Goal: Communication & Community: Answer question/provide support

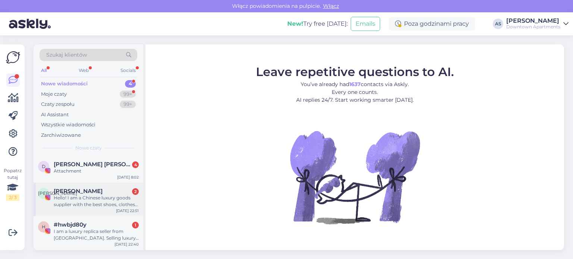
scroll to position [33, 0]
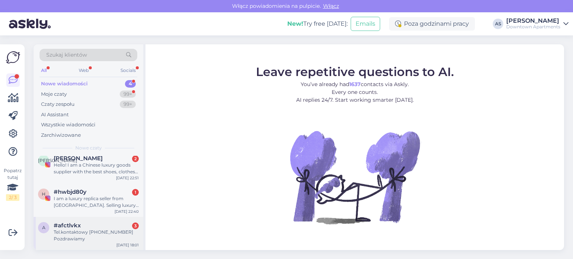
click at [118, 237] on div "Tel.kontaktowy [PHONE_NUMBER] Pozdrawiamy" at bounding box center [96, 235] width 85 height 13
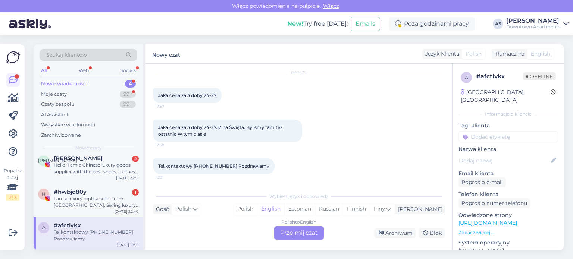
scroll to position [0, 0]
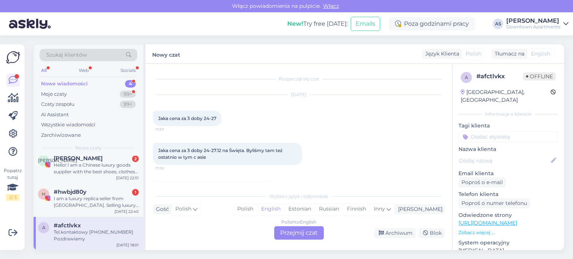
click at [308, 234] on div "Polish to English Przejmij czat" at bounding box center [299, 233] width 50 height 13
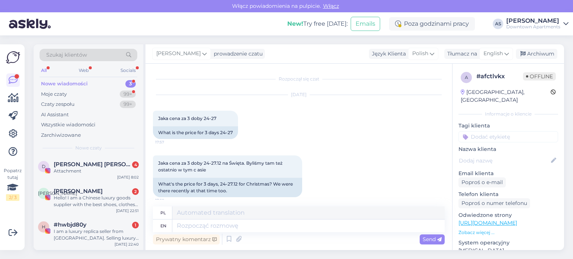
click at [272, 205] on div "Rozpoczął się czat [DATE] Jaka cena za 3 doby 24-27 17:57 What is the price for…" at bounding box center [299, 157] width 307 height 187
click at [273, 207] on textarea at bounding box center [308, 213] width 272 height 13
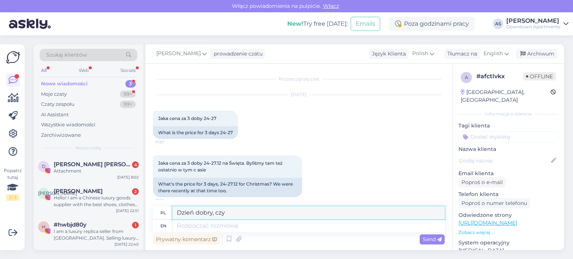
scroll to position [50, 0]
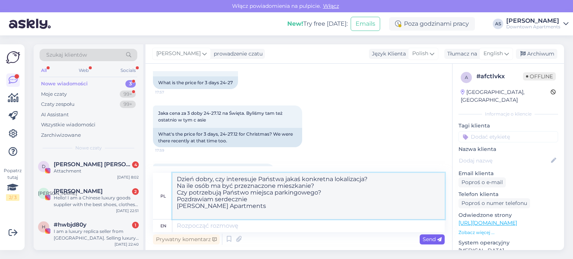
type textarea "Dzień dobry, czy interesuje Państwa jakaś konkretna lokalizacja? Na ile osób ma…"
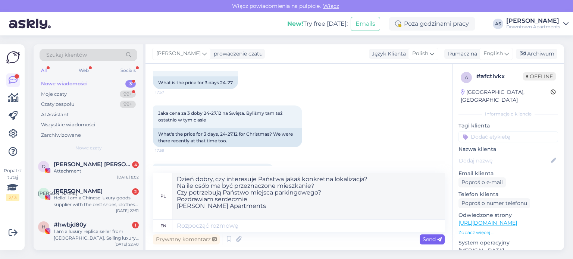
click at [431, 240] on span "Send" at bounding box center [432, 239] width 19 height 7
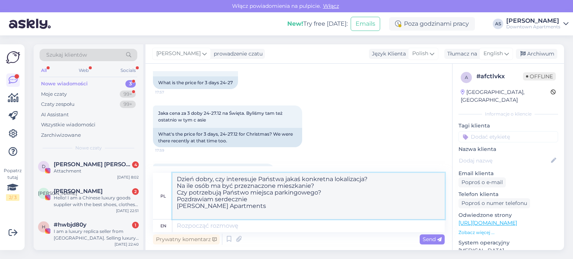
drag, startPoint x: 252, startPoint y: 213, endPoint x: 151, endPoint y: 162, distance: 112.3
click at [151, 162] on div "Rozpoczął się czat [DATE] Jaka cena za 3 doby 24-27 17:57 What is the price for…" at bounding box center [299, 157] width 307 height 187
click at [202, 228] on textarea at bounding box center [308, 226] width 272 height 13
paste textarea "Dzień dobry, czy interesuje Państwa jakaś konkretna lokalizacja? Na ile osób ma…"
type textarea "Dzień dobry, czy interesuje Państwa jakaś konkretna lokalizacja? Na ile osób ma…"
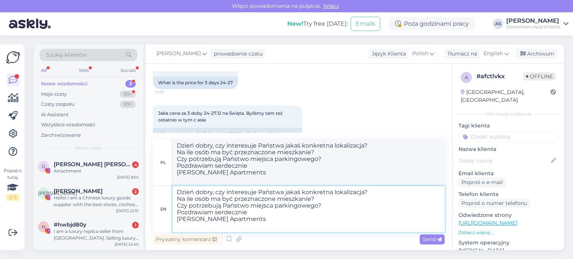
type textarea "Dzień dobry, czy istnieje jakaś konkretna lokalizacja? Ile osób może być przezn…"
type textarea "Dzień dobry, czy interesuje Państwa jakaś konkretna lokalizacja? Na ile osób ma…"
click at [253, 178] on textarea "Dzień dobry, czy istnieje jakaś konkretna lokalizacja? Ile osób może być przezn…" at bounding box center [308, 163] width 272 height 46
click at [255, 186] on textarea "Dzień dobry, czy istnieje jakaś konkretna lokalizacja? Ile osób może być przezn…" at bounding box center [308, 163] width 272 height 46
drag, startPoint x: 255, startPoint y: 186, endPoint x: 175, endPoint y: 130, distance: 97.8
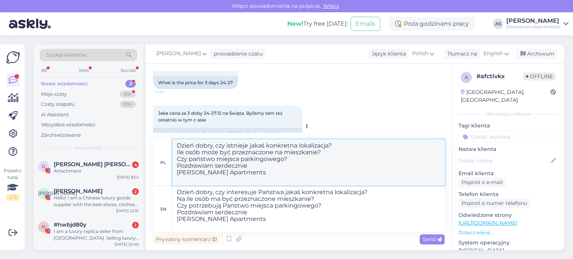
click at [175, 130] on div "Rozpoczął się czat [DATE] Jaka cena za 3 doby 24-27 17:57 What is the price for…" at bounding box center [299, 157] width 307 height 187
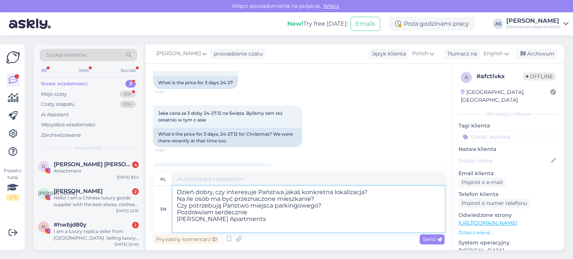
drag, startPoint x: 253, startPoint y: 225, endPoint x: 107, endPoint y: 152, distance: 163.4
click at [107, 152] on div "Szukaj klientów All Web Socials Nowe wiadomości 3 Moje czaty 99+ Czaty zespołu …" at bounding box center [299, 147] width 531 height 206
click at [204, 175] on textarea at bounding box center [308, 179] width 272 height 13
paste textarea "Dzień dobry, czy interesuje Państwa jakaś konkretna lokalizacja? Na ile osób ma…"
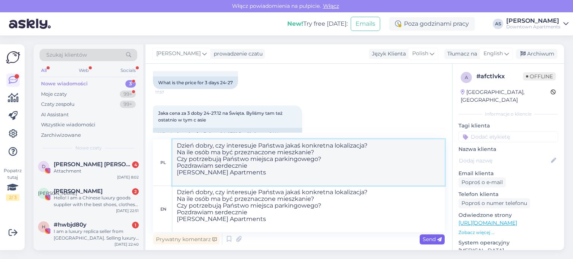
type textarea "Dzień dobry, czy interesuje Państwa jakaś konkretna lokalizacja? Na ile osób ma…"
click at [432, 243] on span "Send" at bounding box center [432, 239] width 19 height 7
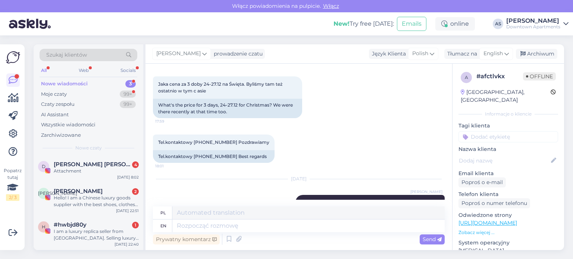
scroll to position [191, 0]
